Goal: Transaction & Acquisition: Purchase product/service

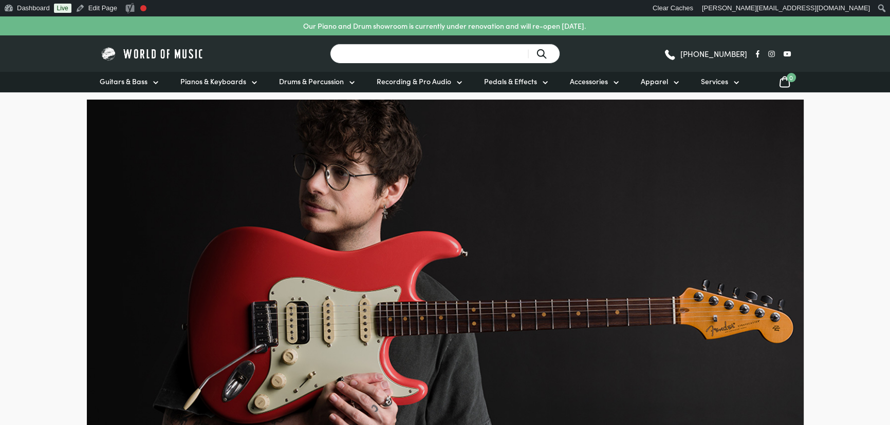
click at [387, 49] on input "Search for a product ..." at bounding box center [445, 54] width 230 height 20
click at [387, 51] on input "Search for a product ..." at bounding box center [445, 54] width 230 height 20
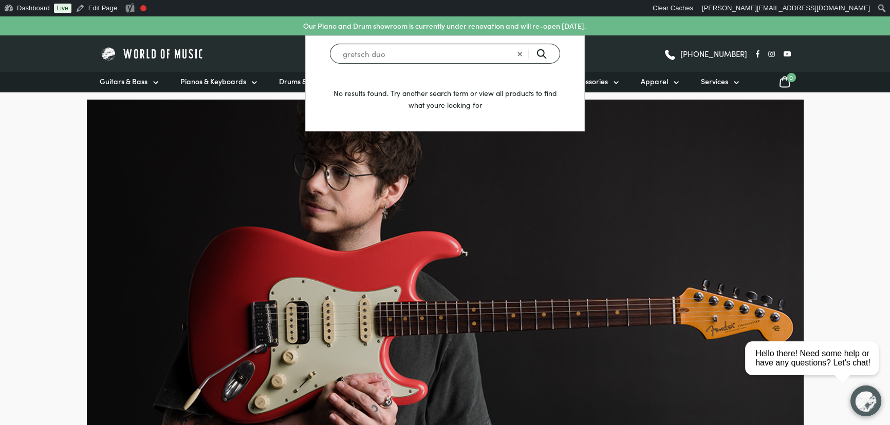
type input "gretsch duo"
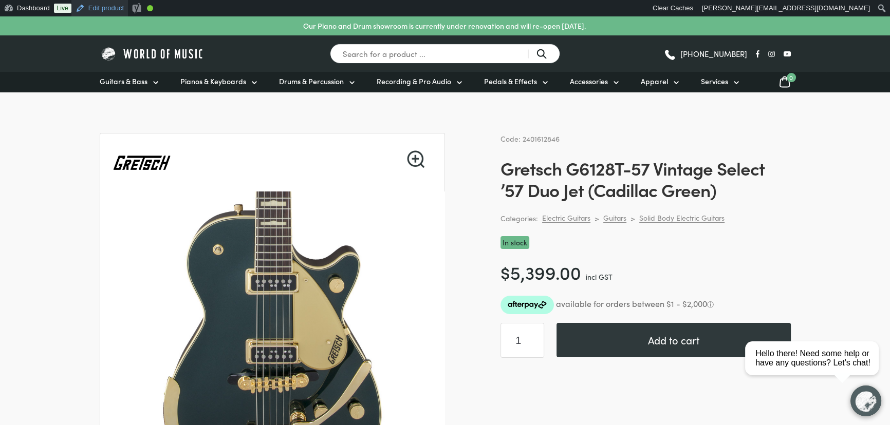
click at [109, 5] on link "Edit product" at bounding box center [99, 8] width 56 height 16
